Goal: Check status

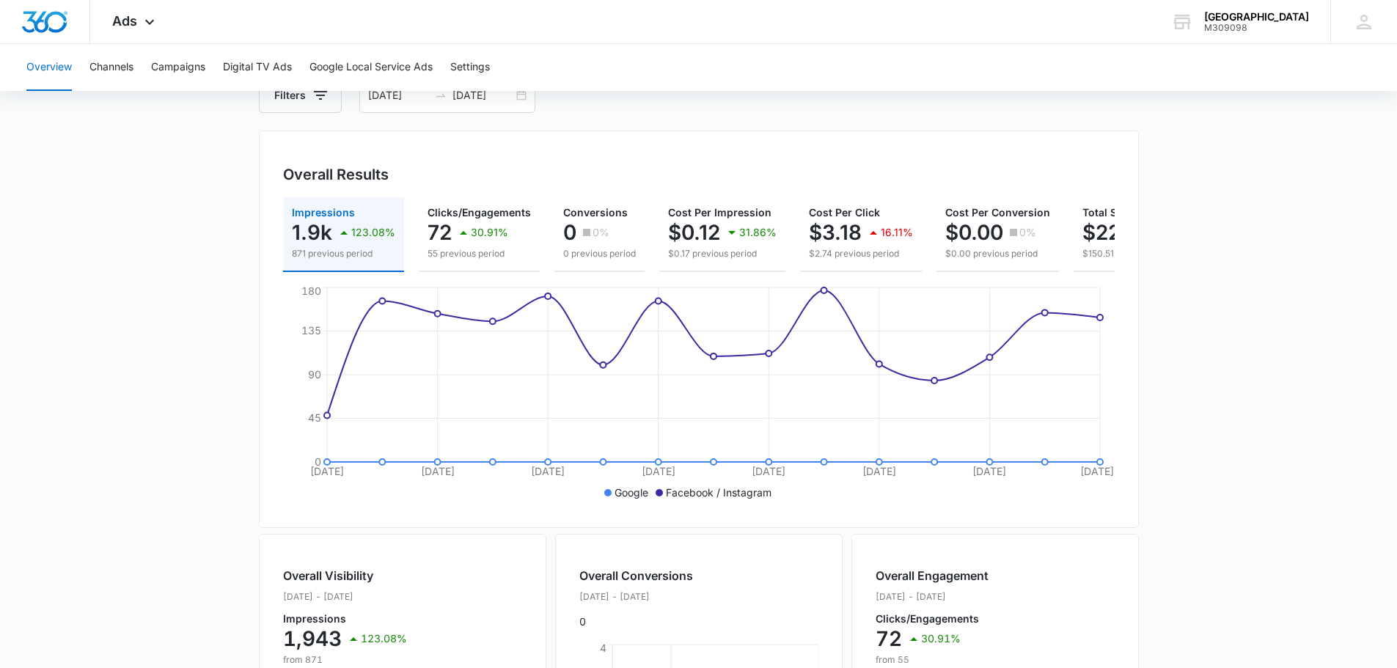
scroll to position [95, 0]
click at [173, 67] on button "Campaigns" at bounding box center [178, 67] width 54 height 47
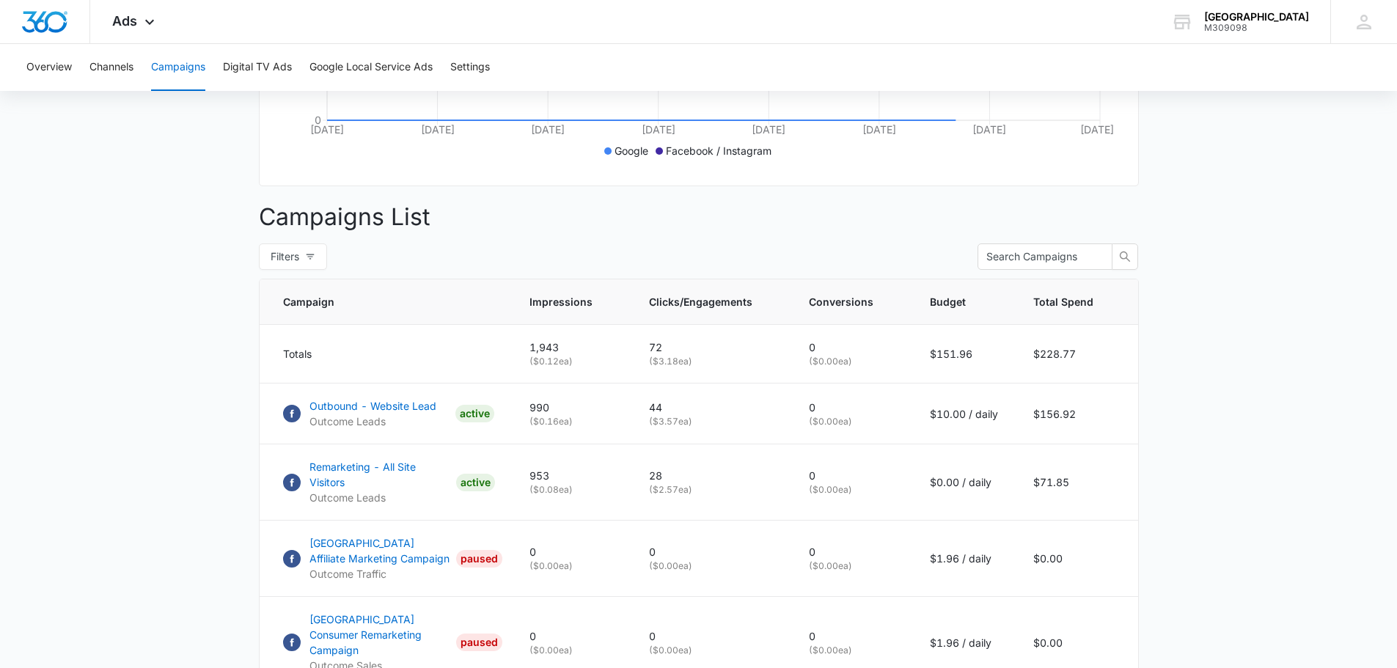
scroll to position [633, 0]
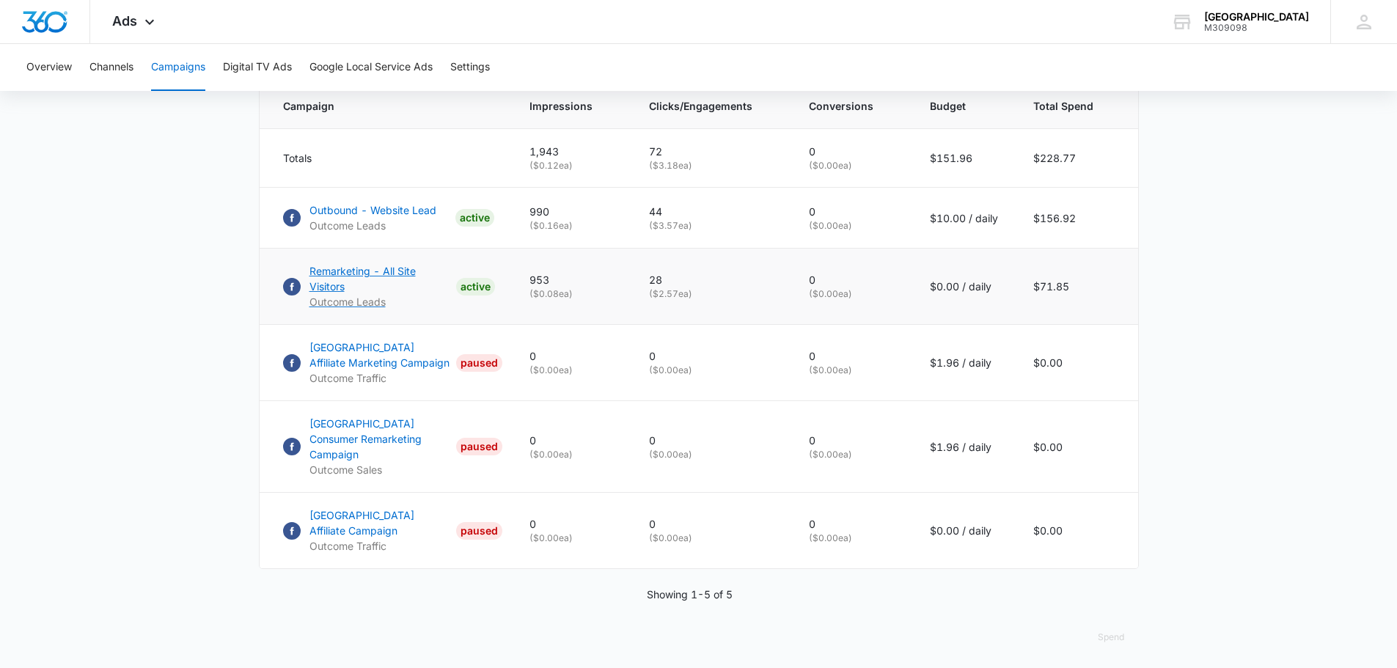
click at [403, 284] on p "Remarketing - All Site Visitors" at bounding box center [380, 278] width 141 height 31
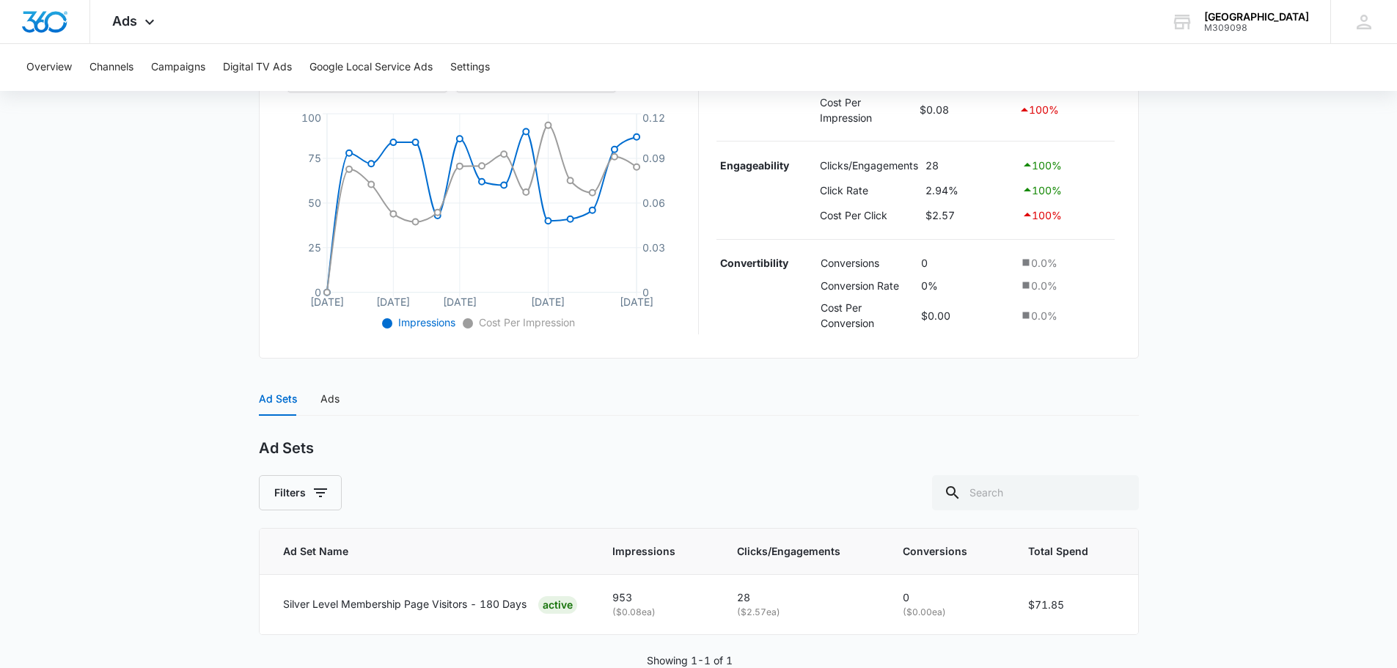
scroll to position [348, 0]
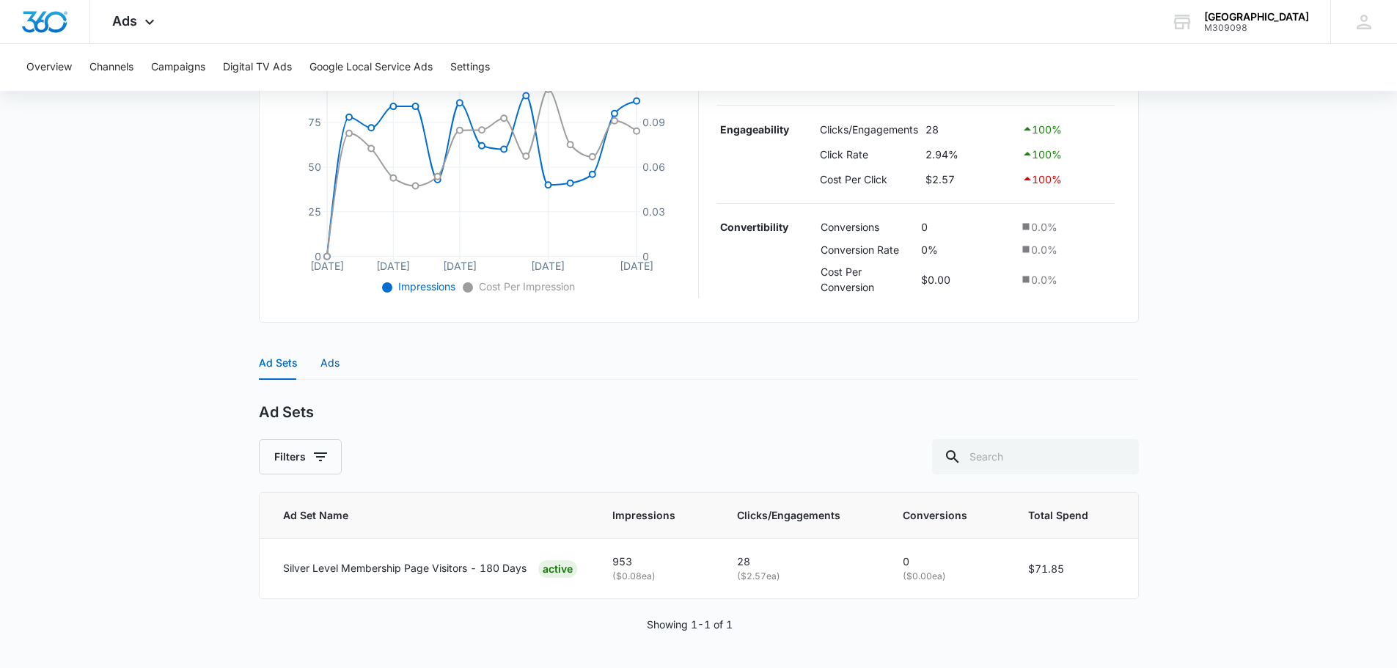
click at [338, 371] on div "Ads" at bounding box center [330, 363] width 19 height 16
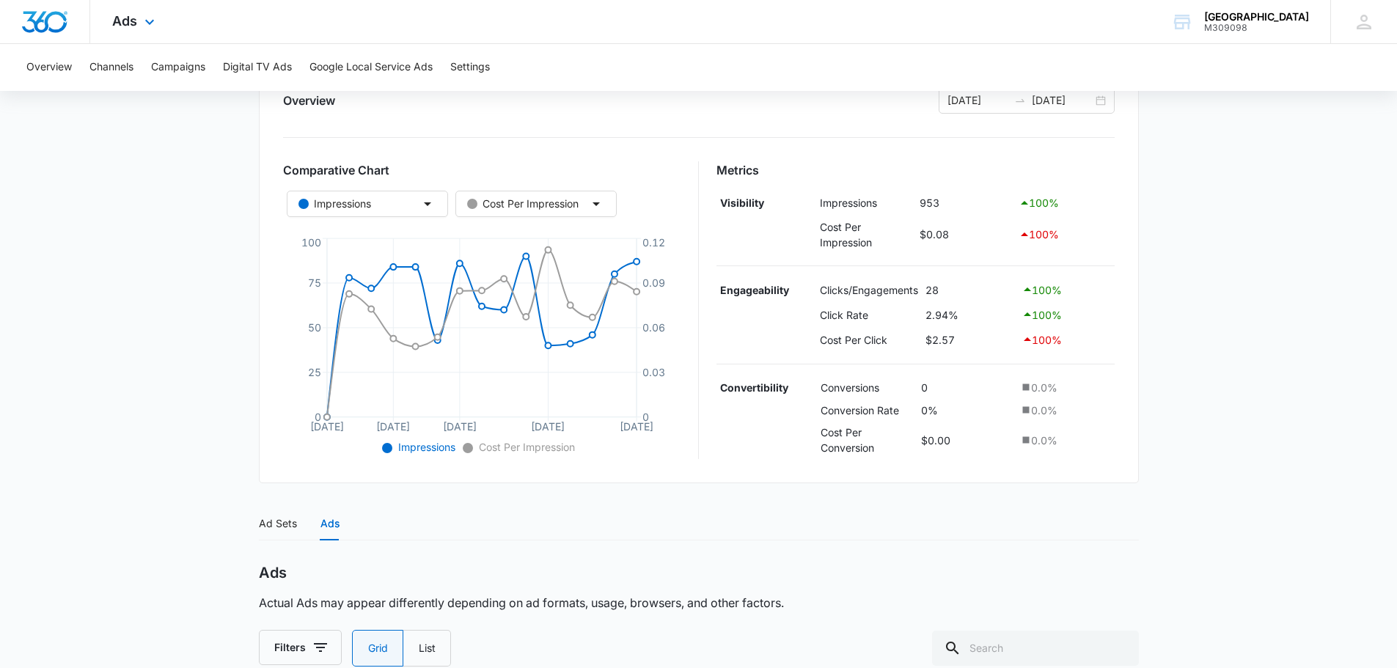
scroll to position [187, 0]
click at [45, 55] on button "Overview" at bounding box center [48, 67] width 45 height 47
